Goal: Task Accomplishment & Management: Use online tool/utility

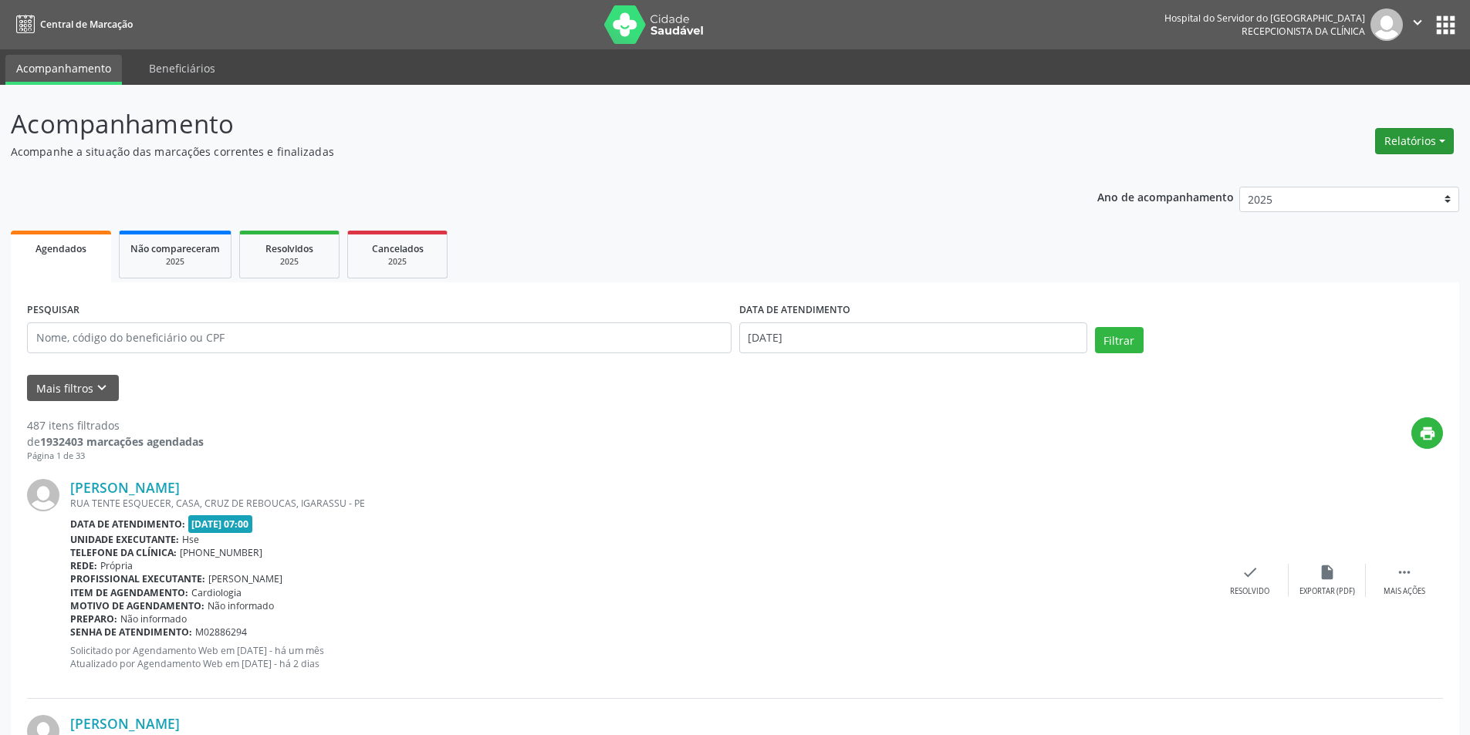
click at [1404, 141] on button "Relatórios" at bounding box center [1414, 141] width 79 height 26
click at [1375, 167] on link "Agendamentos" at bounding box center [1372, 175] width 166 height 22
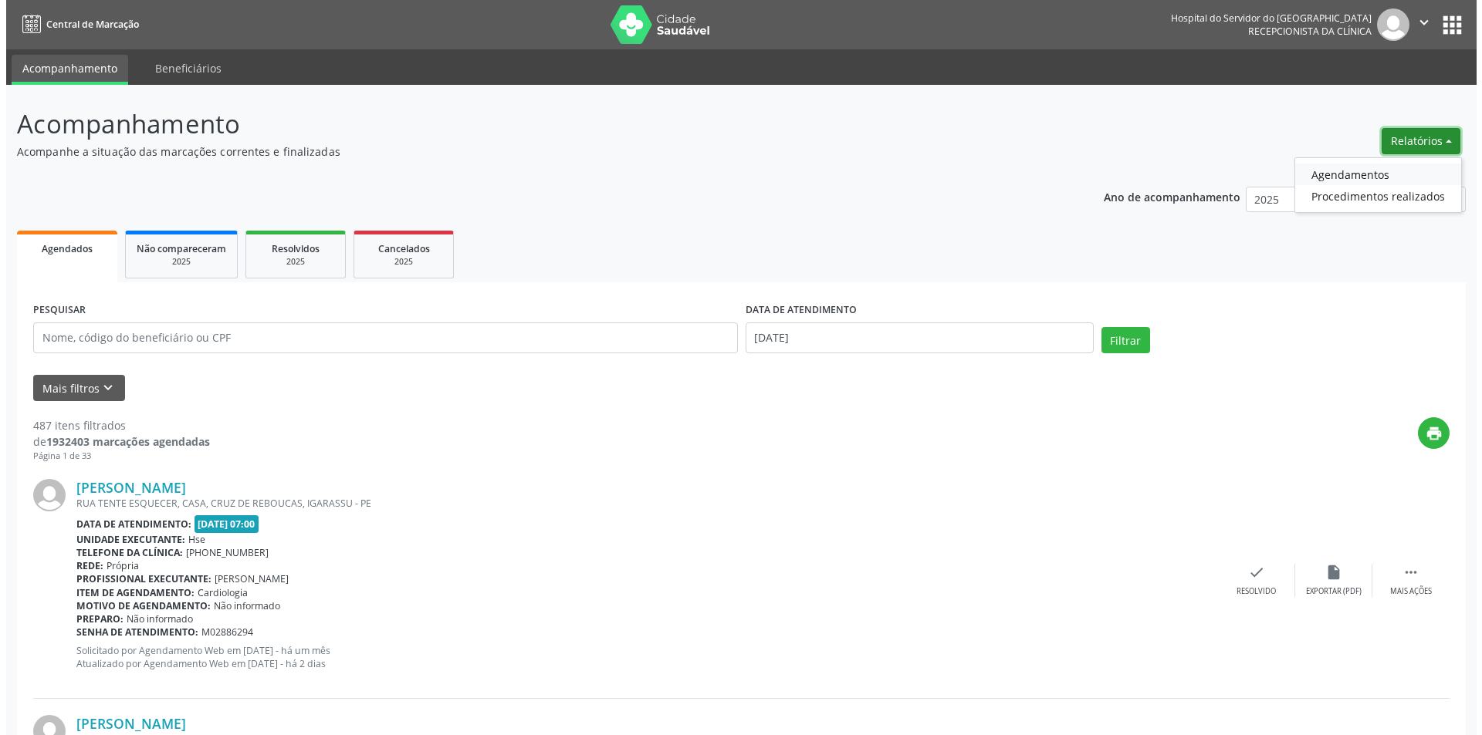
select select "9"
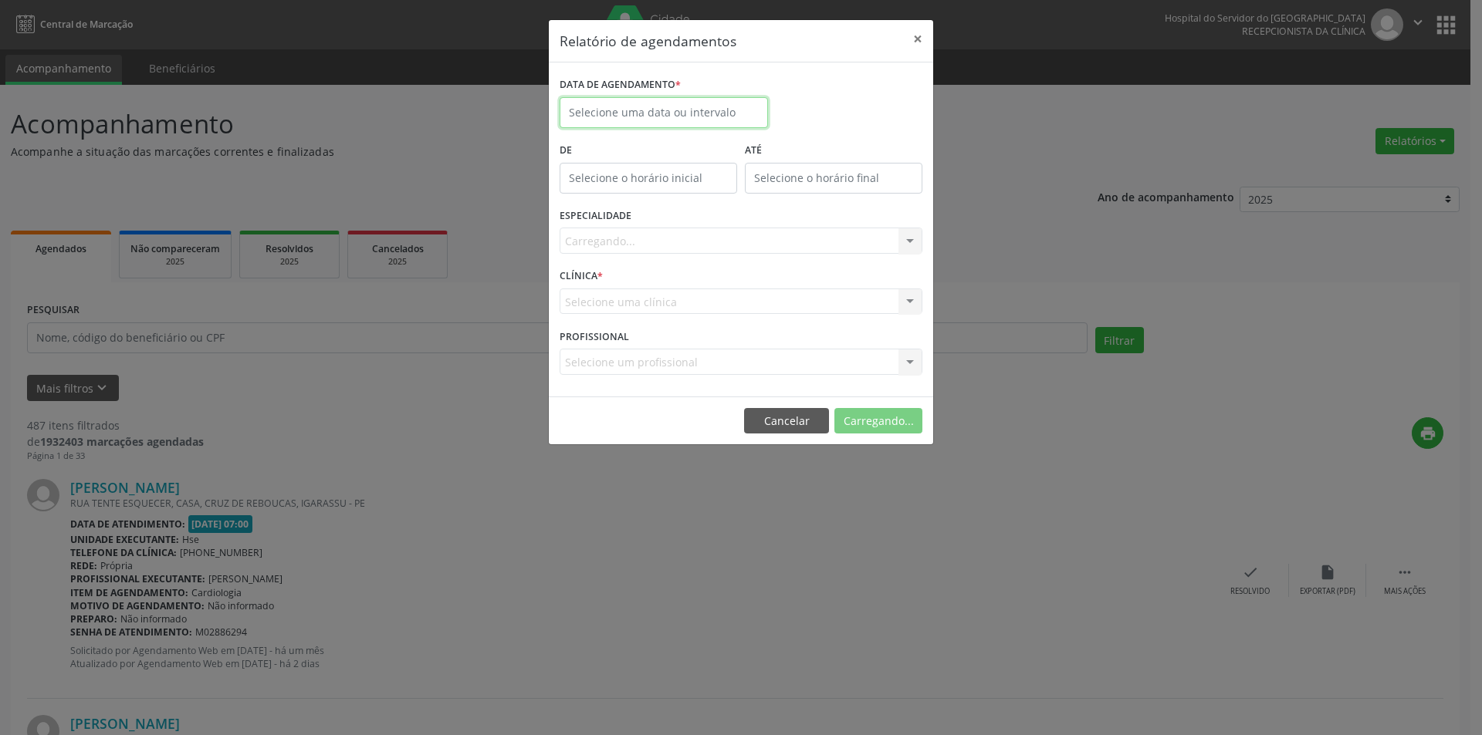
click at [646, 117] on body "Central de Marcação Hospital do Servidor do [GEOGRAPHIC_DATA] Recepcionista da …" at bounding box center [741, 367] width 1482 height 735
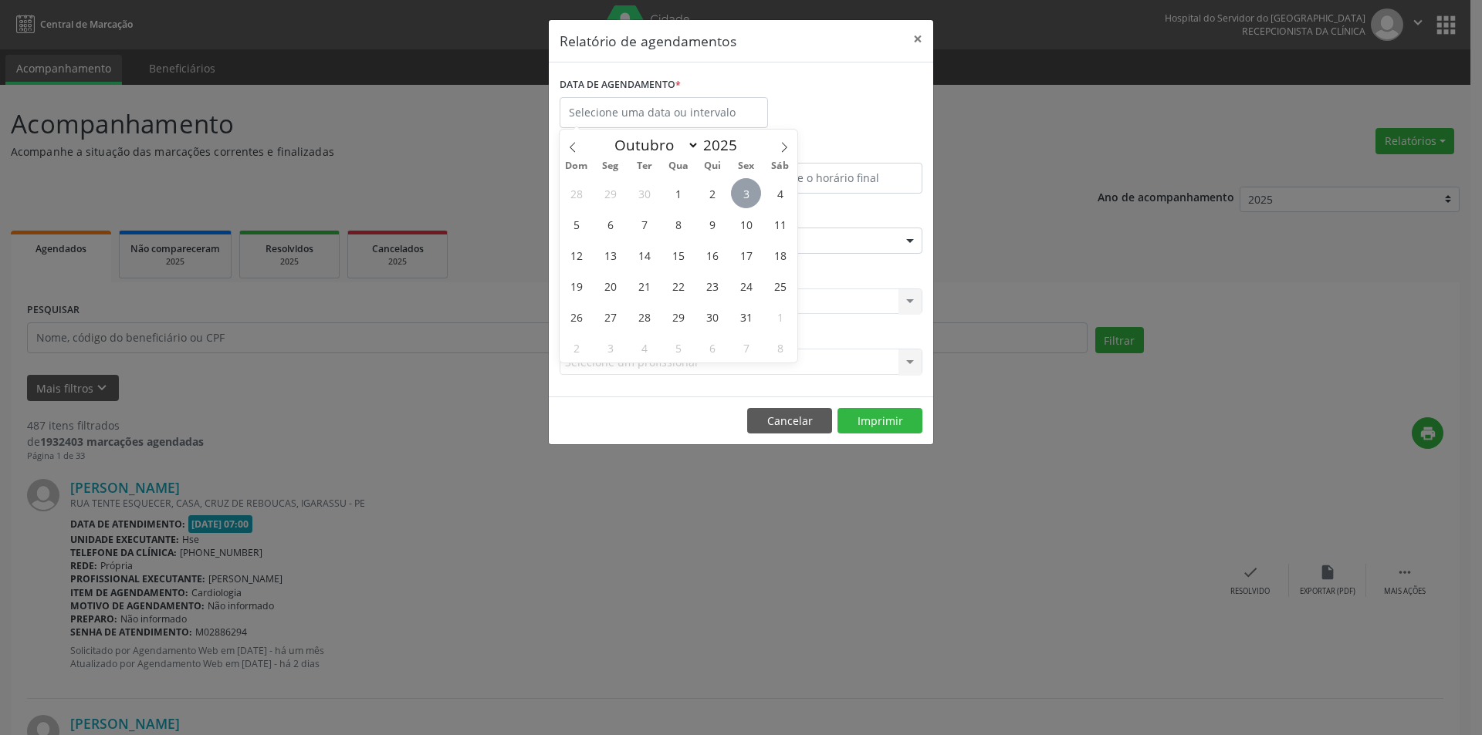
click at [747, 193] on span "3" at bounding box center [746, 193] width 30 height 30
type input "[DATE]"
click at [747, 193] on span "3" at bounding box center [746, 193] width 30 height 30
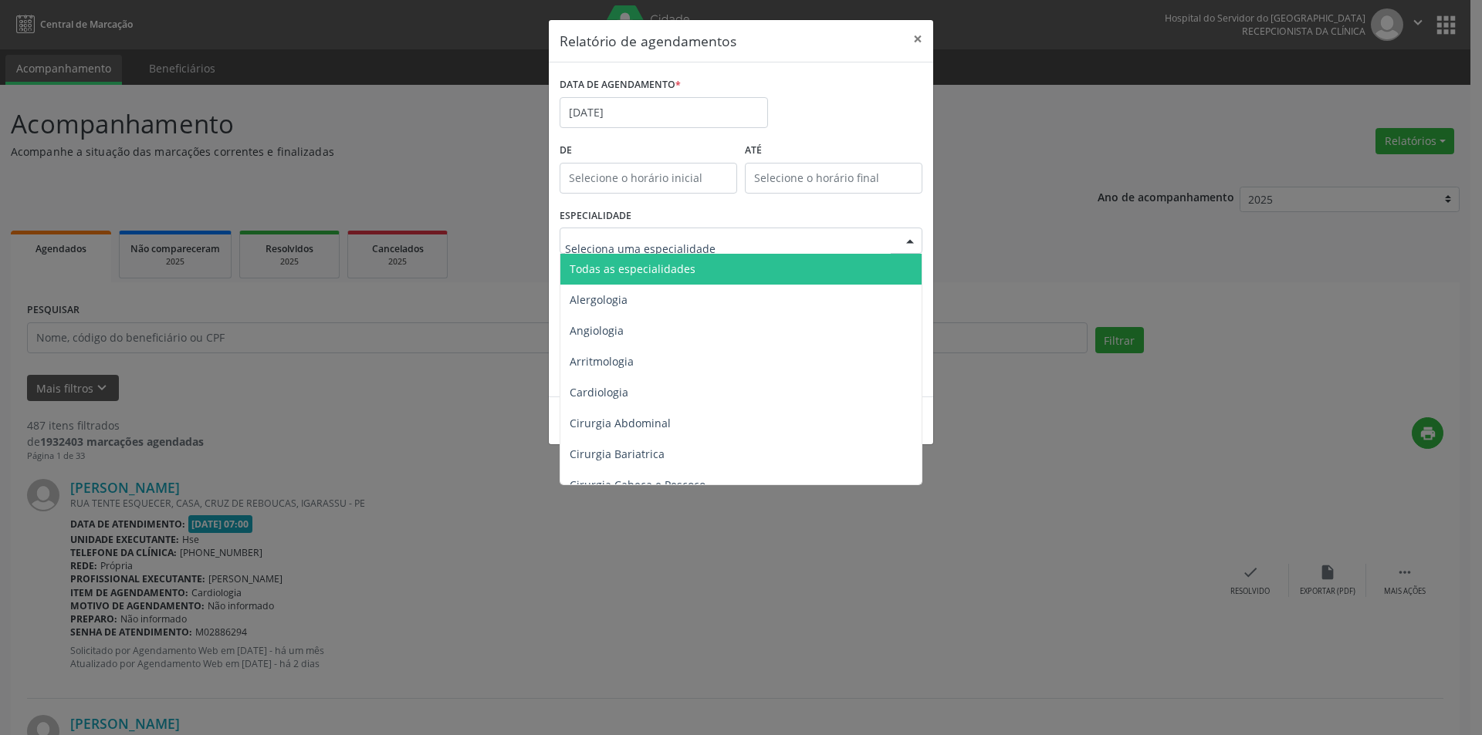
click at [686, 270] on span "Todas as especialidades" at bounding box center [632, 269] width 126 height 15
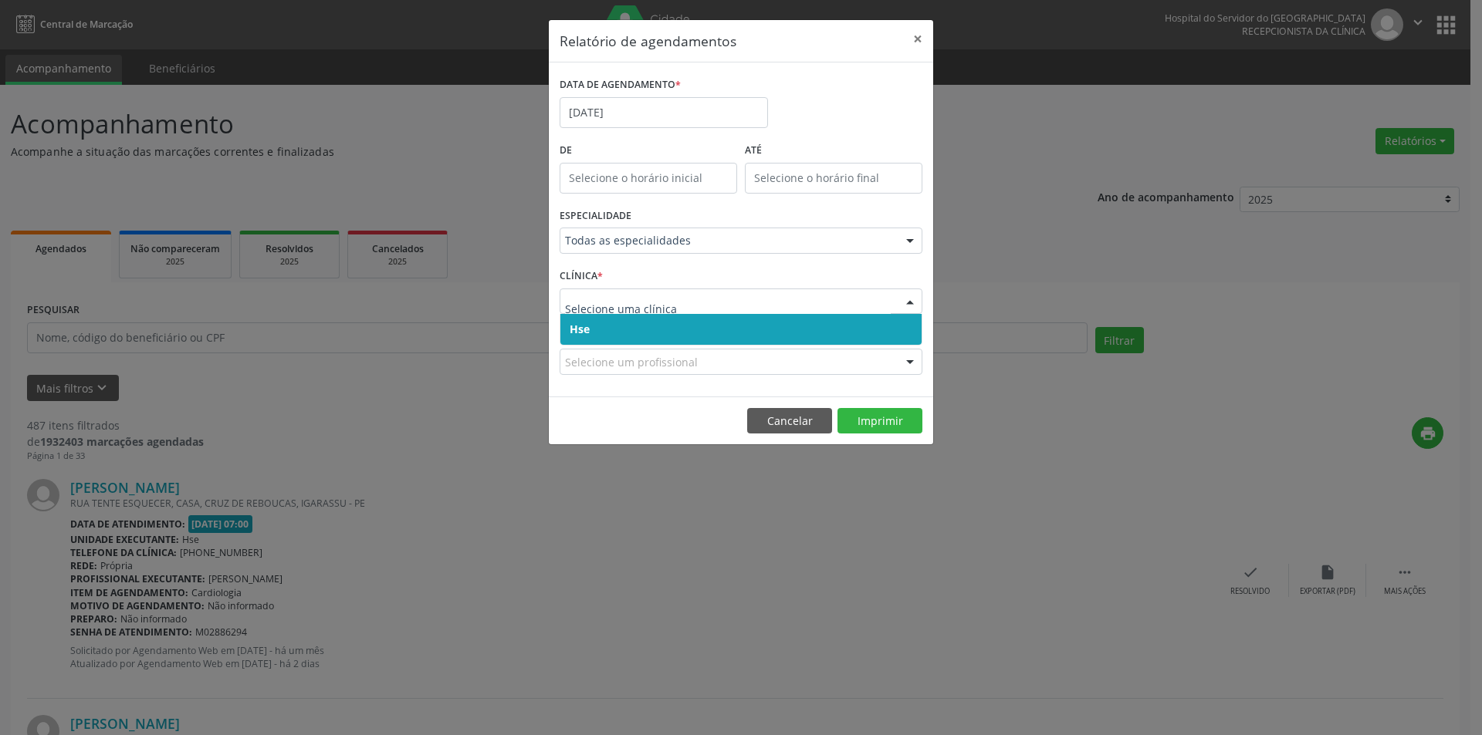
click at [618, 328] on span "Hse" at bounding box center [740, 329] width 361 height 31
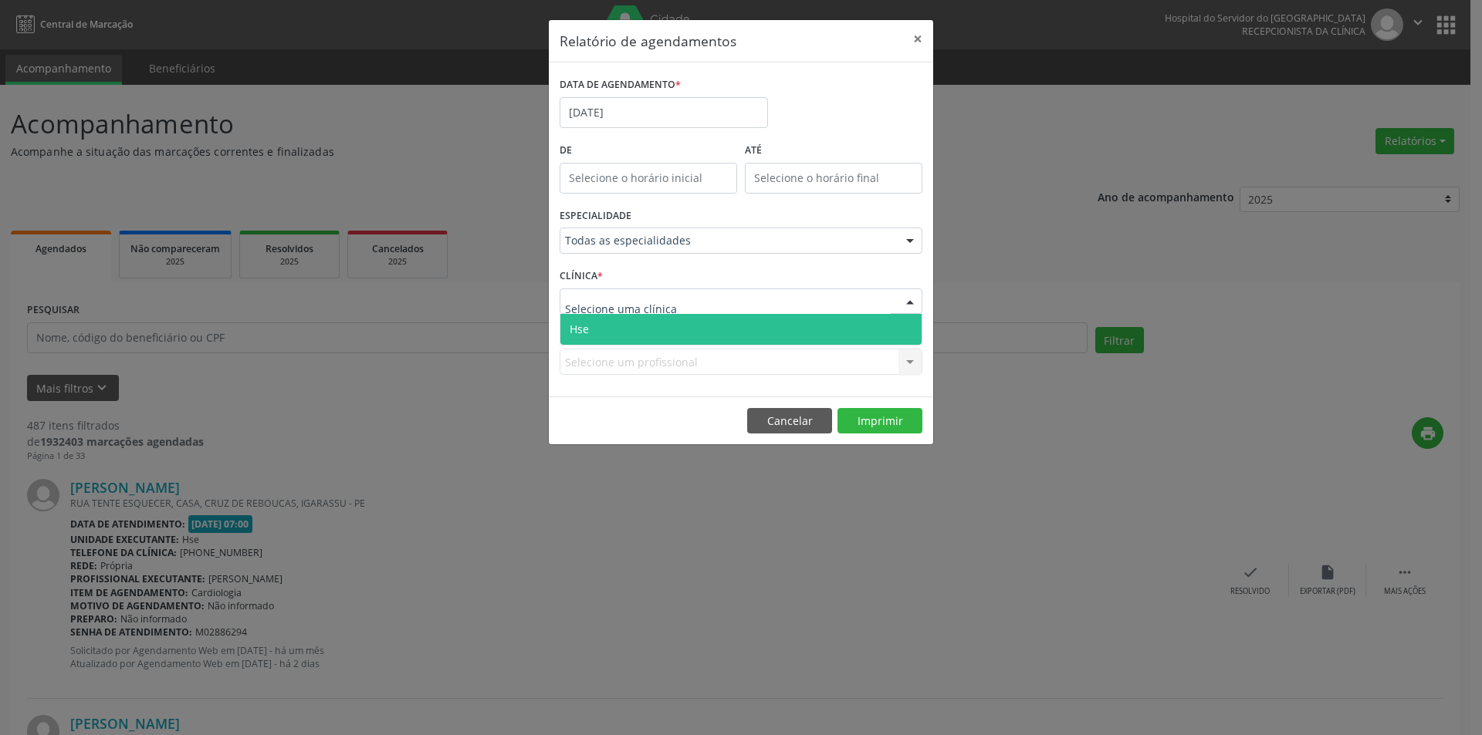
click at [623, 332] on span "Hse" at bounding box center [740, 329] width 361 height 31
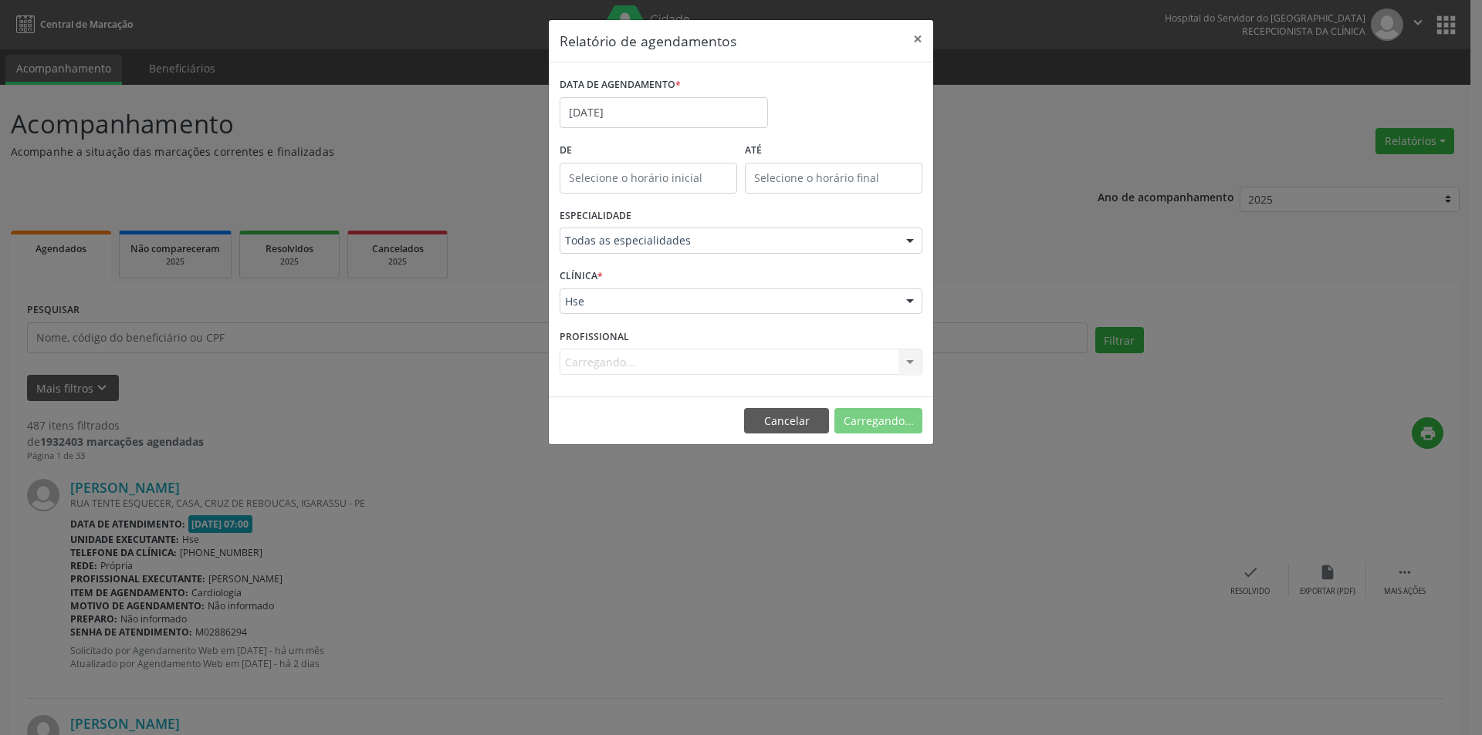
click at [633, 363] on div "Carregando... Nenhum resultado encontrado para: " " Não há nenhuma opção para s…" at bounding box center [740, 362] width 363 height 26
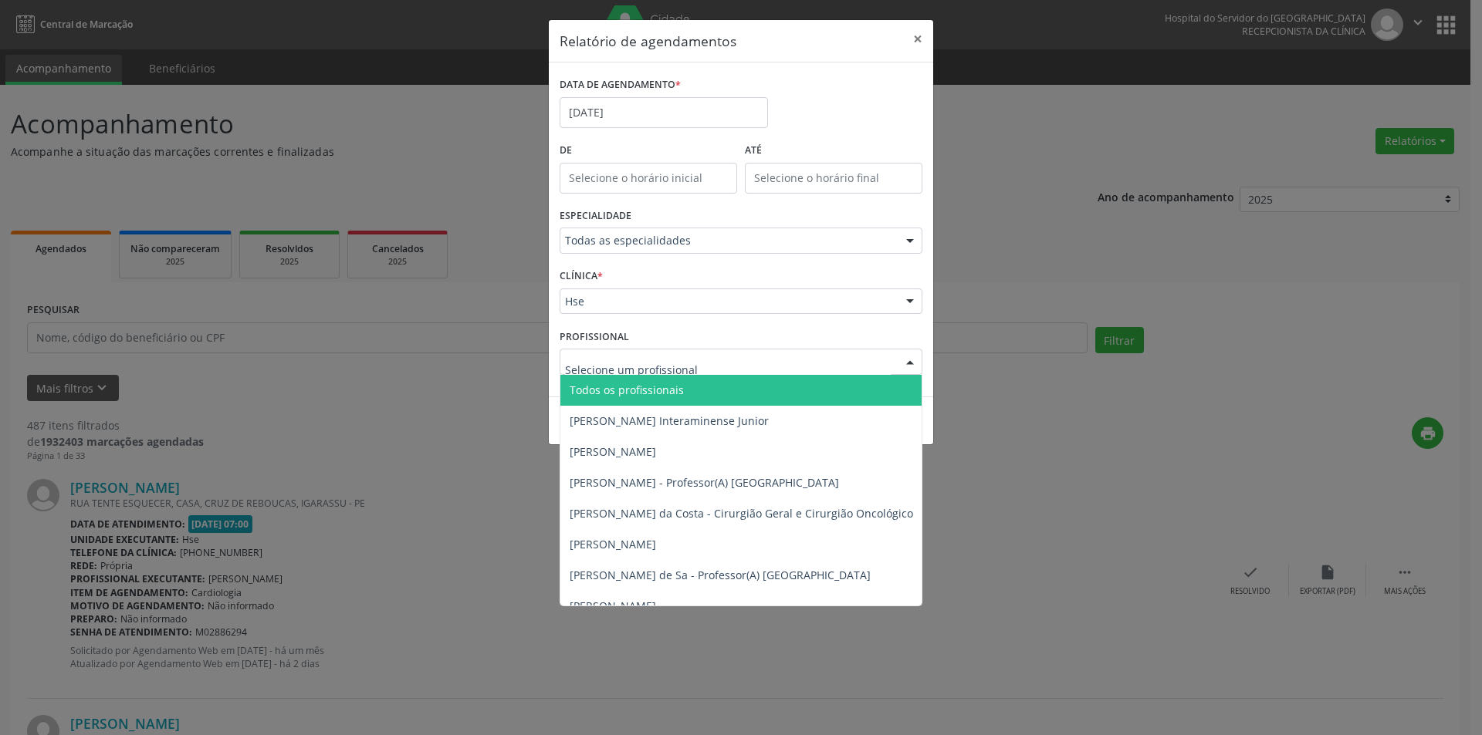
click at [644, 390] on span "Todos os profissionais" at bounding box center [626, 390] width 114 height 15
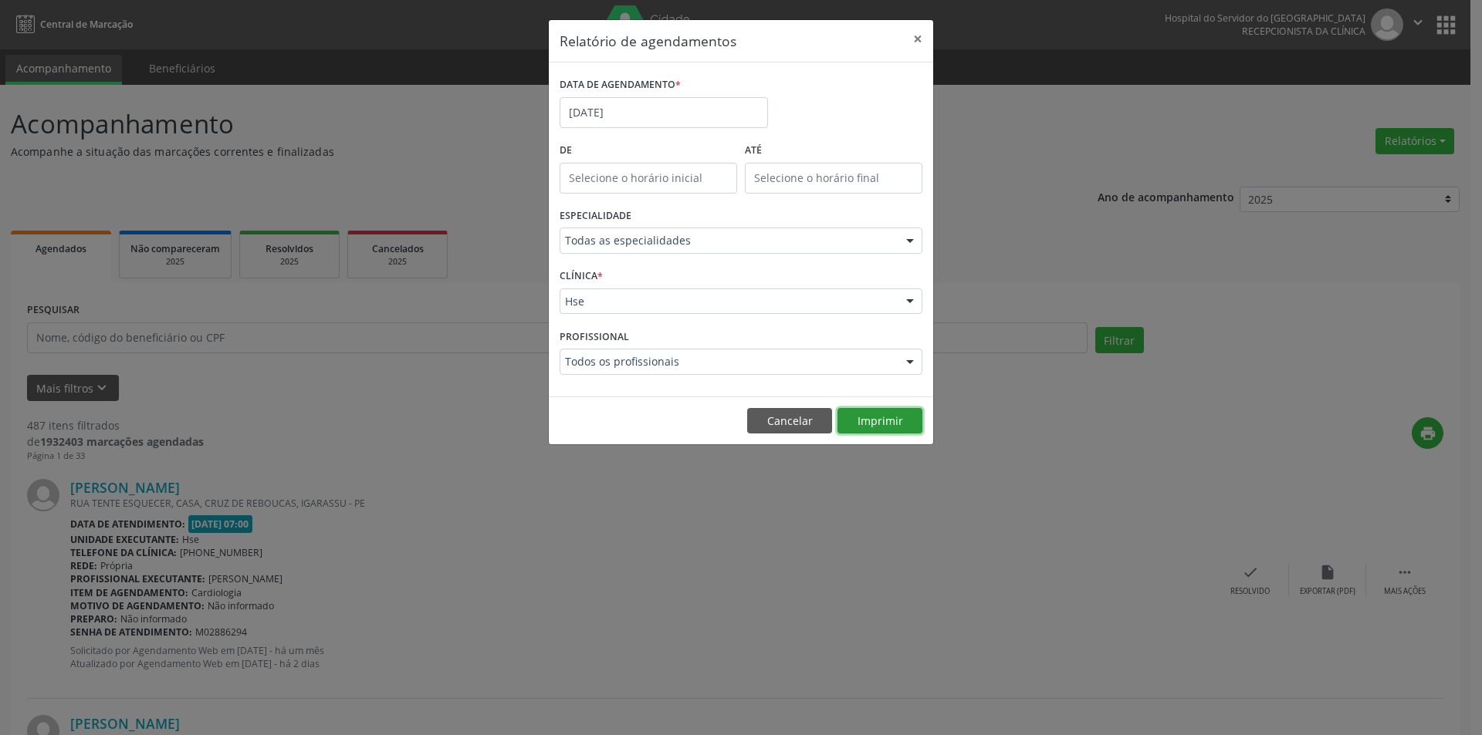
click at [865, 420] on button "Imprimir" at bounding box center [879, 421] width 85 height 26
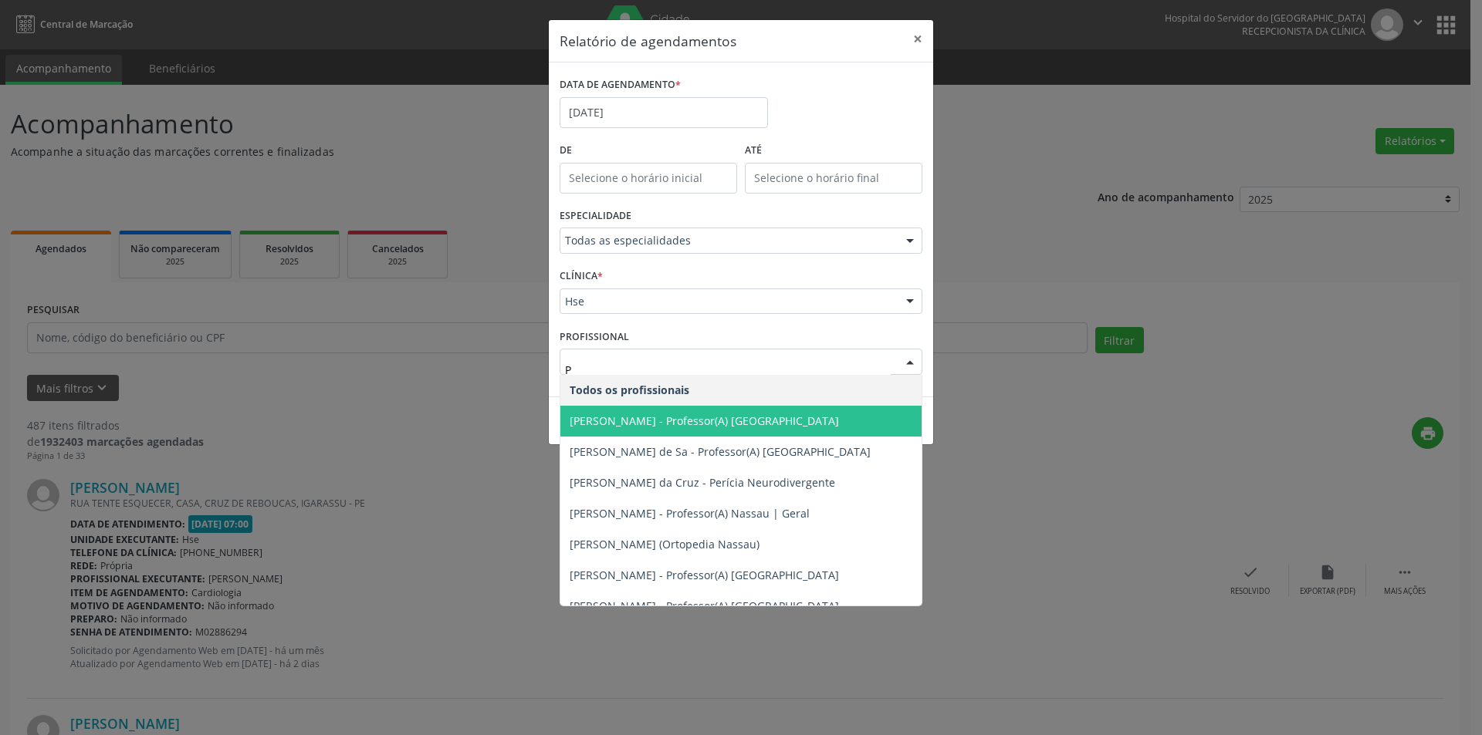
type input "PH"
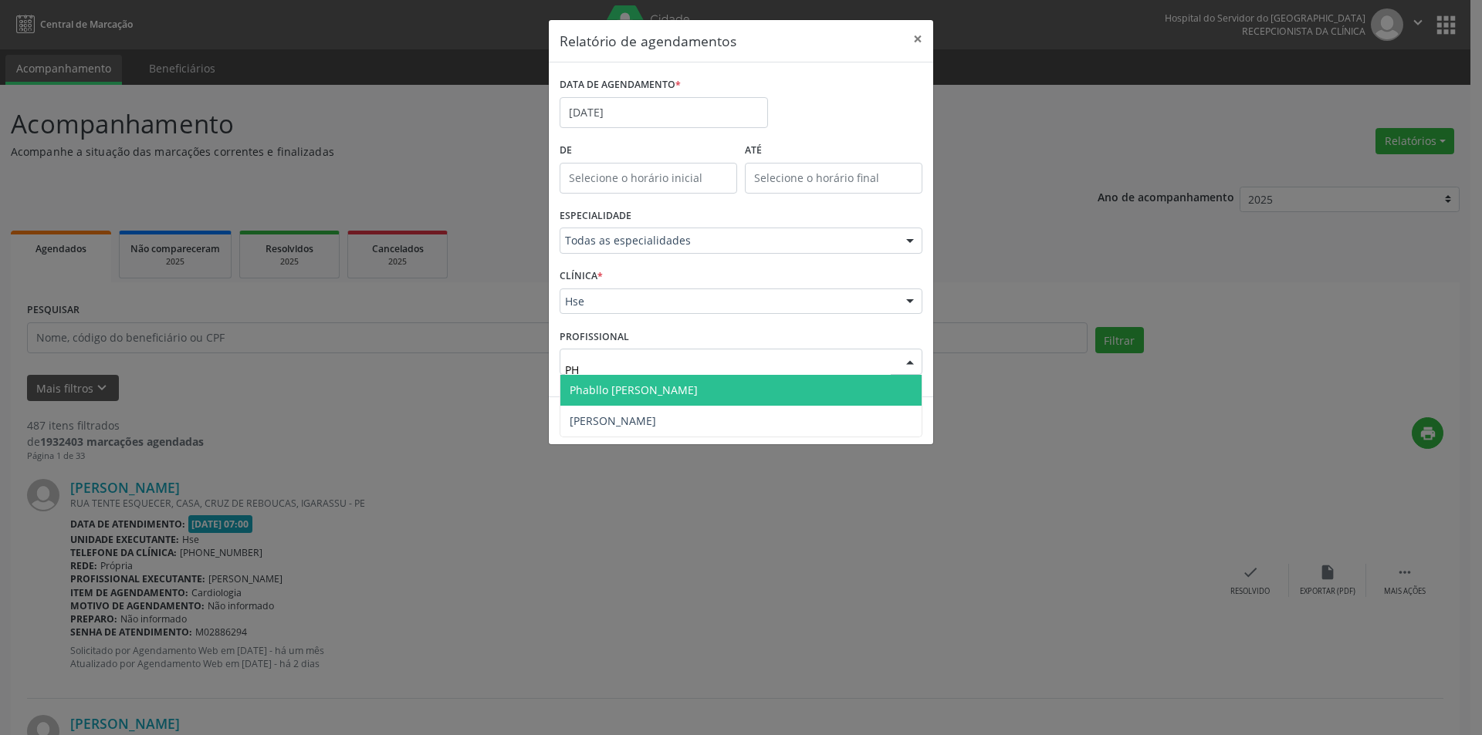
click at [654, 399] on span "Phabllo [PERSON_NAME]" at bounding box center [740, 390] width 361 height 31
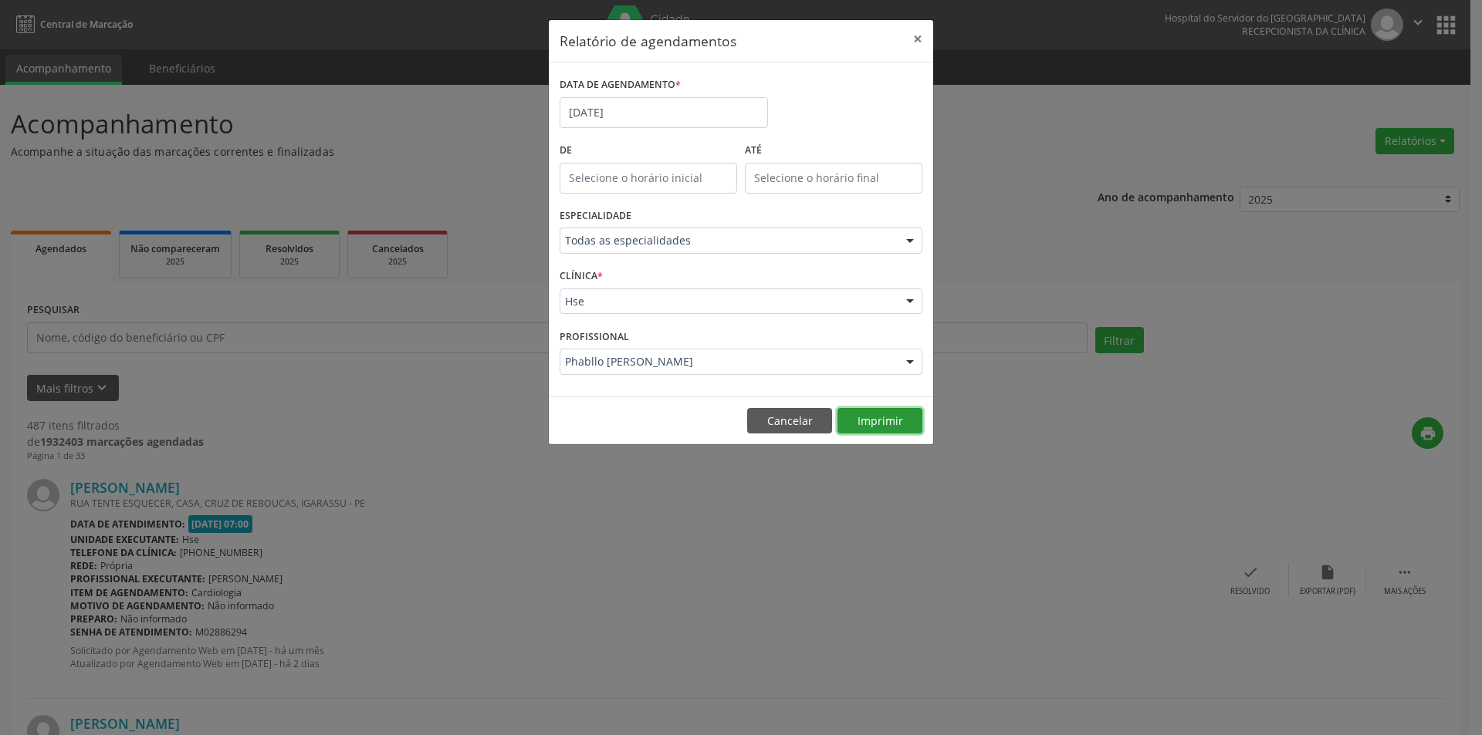
click at [863, 427] on button "Imprimir" at bounding box center [879, 421] width 85 height 26
click at [782, 419] on button "Cancelar" at bounding box center [789, 421] width 85 height 26
